Goal: Task Accomplishment & Management: Manage account settings

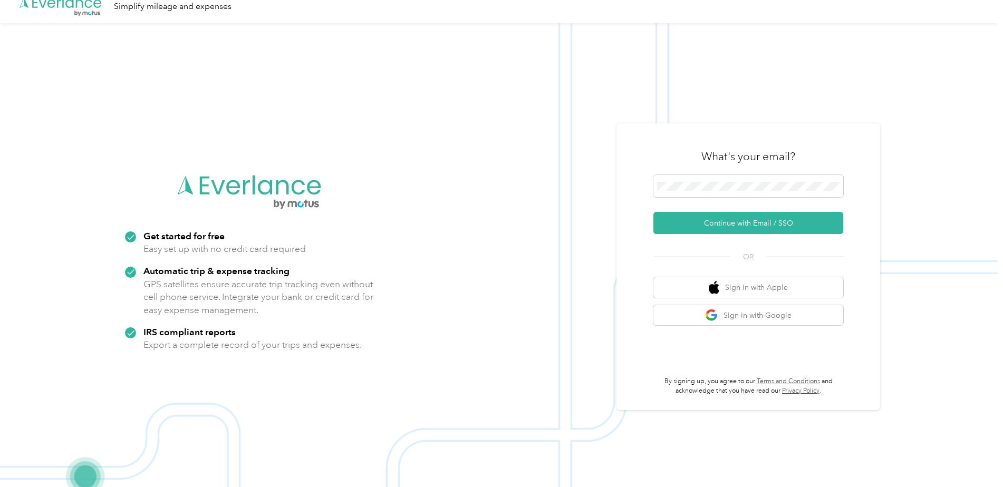
scroll to position [13, 0]
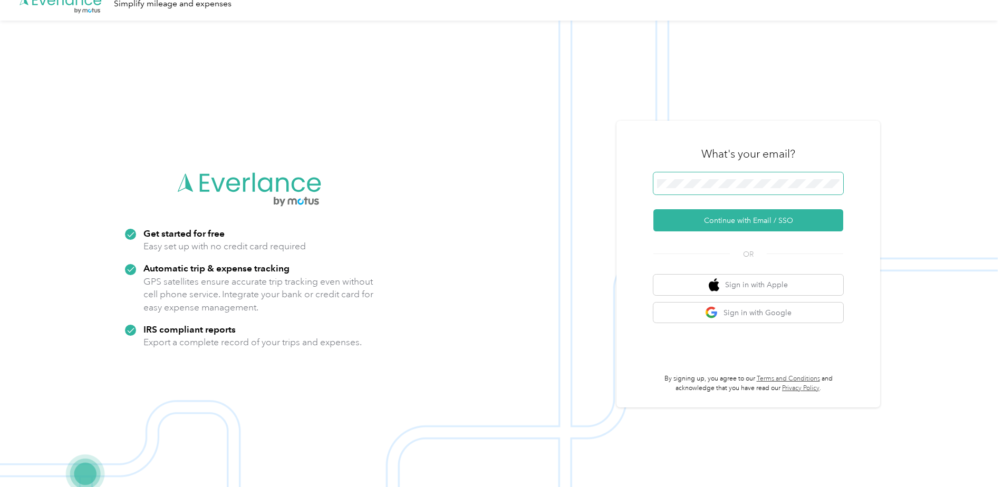
click at [653, 209] on button "Continue with Email / SSO" at bounding box center [748, 220] width 190 height 22
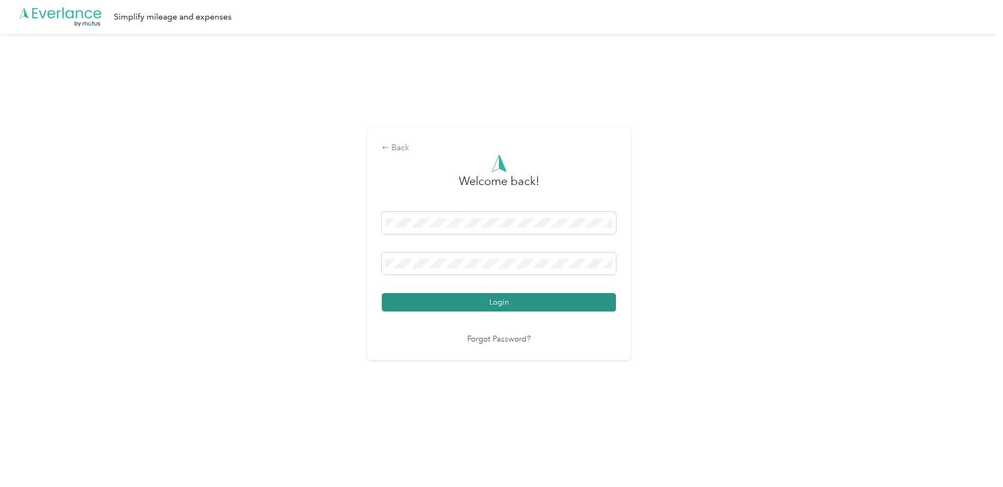
click at [486, 303] on button "Login" at bounding box center [499, 302] width 234 height 18
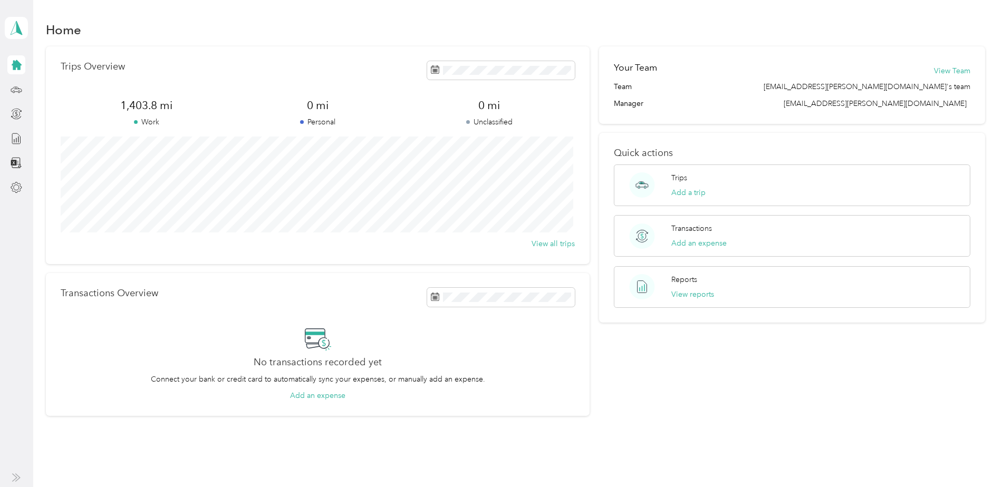
scroll to position [13, 0]
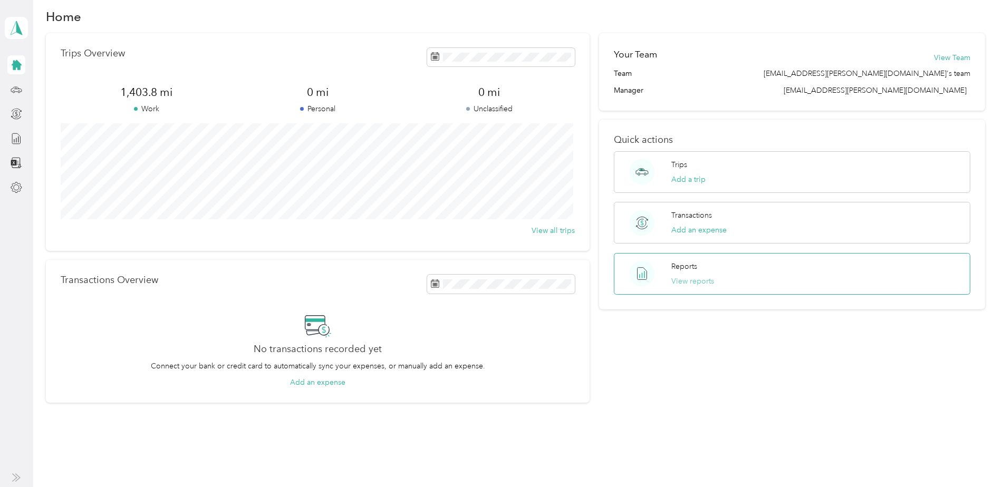
click at [695, 283] on button "View reports" at bounding box center [692, 281] width 43 height 11
